Goal: Transaction & Acquisition: Purchase product/service

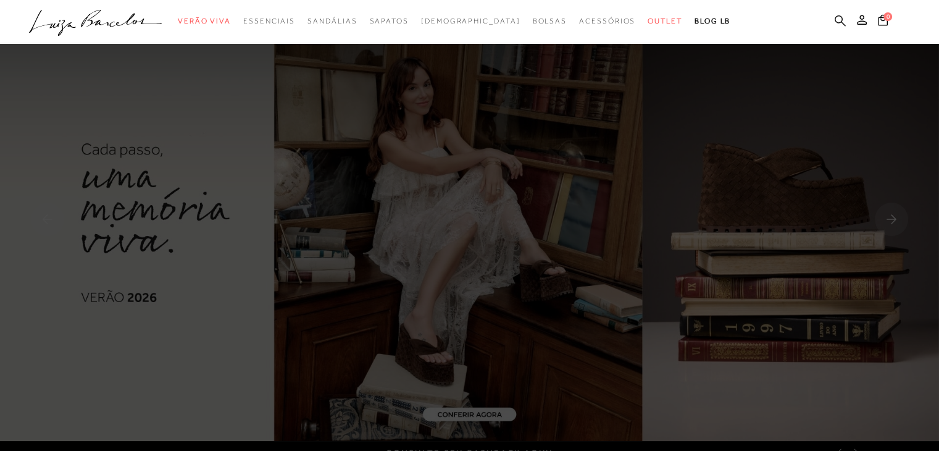
click at [841, 15] on icon at bounding box center [840, 21] width 11 height 12
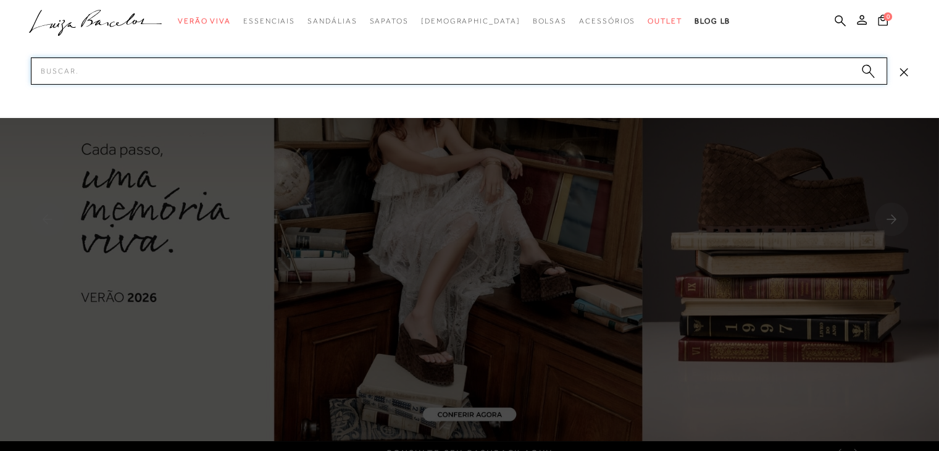
click at [509, 69] on input "Pesquisar" at bounding box center [459, 70] width 857 height 27
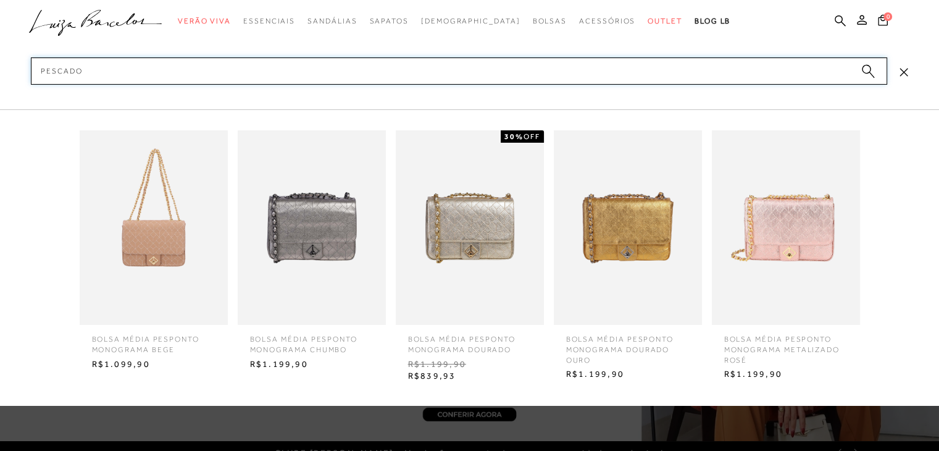
type input "pescador"
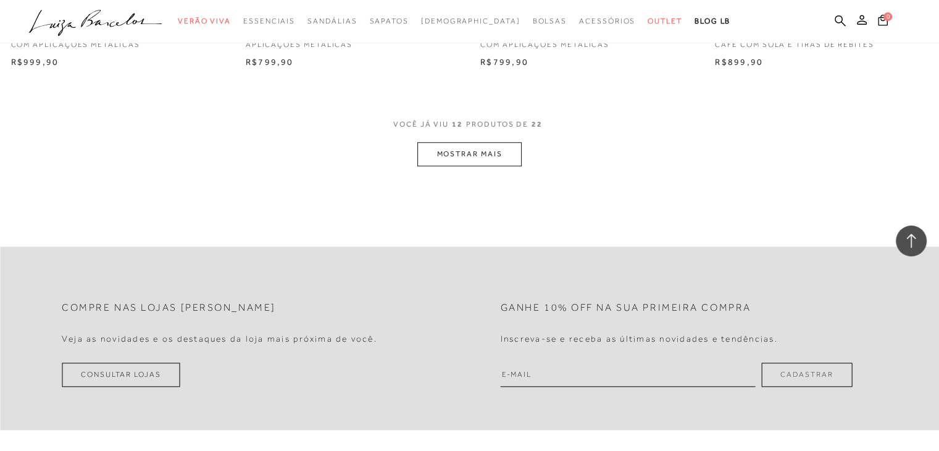
scroll to position [1359, 0]
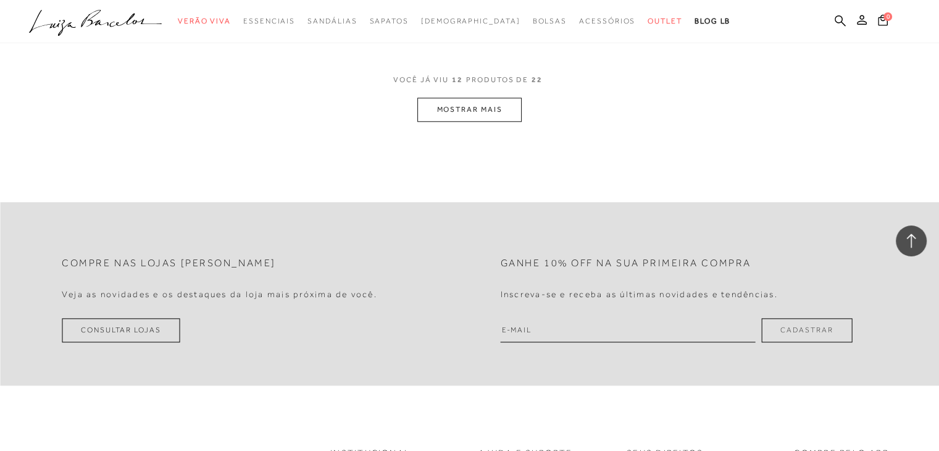
click at [437, 100] on button "MOSTRAR MAIS" at bounding box center [469, 110] width 104 height 24
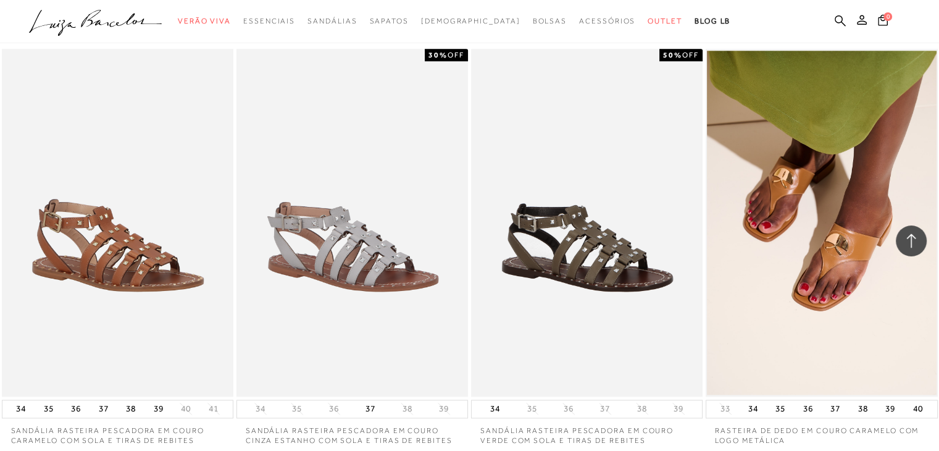
scroll to position [1297, 0]
